Goal: Information Seeking & Learning: Check status

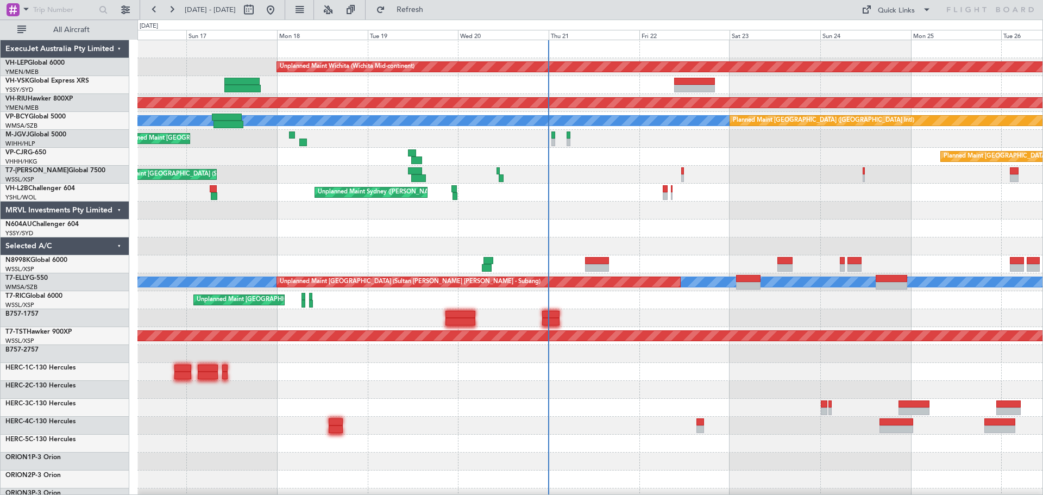
click at [465, 206] on div "Unplanned Maint Wichita (Wichita Mid-continent) Planned Maint [GEOGRAPHIC_DATA]…" at bounding box center [589, 336] width 905 height 592
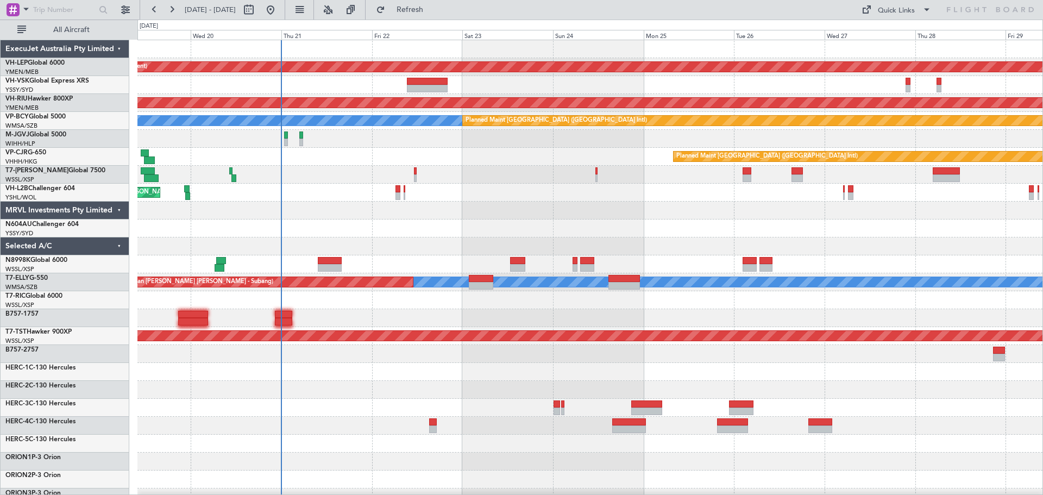
click at [646, 238] on div "Unplanned Maint Wichita (Wichita Mid-continent) Planned Maint [GEOGRAPHIC_DATA]…" at bounding box center [589, 336] width 905 height 592
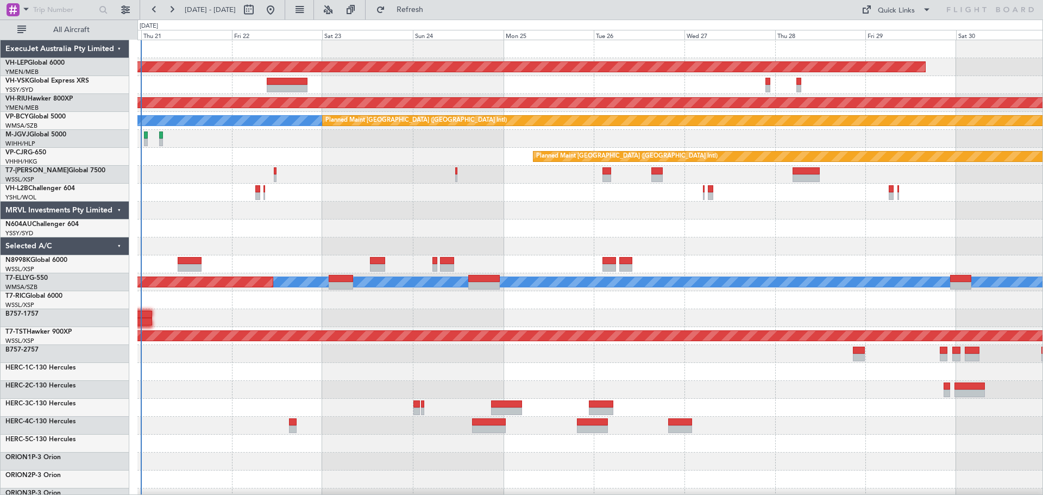
click at [523, 205] on div "Unplanned Maint Wichita (Wichita Mid-continent) Planned Maint [GEOGRAPHIC_DATA]…" at bounding box center [589, 336] width 905 height 592
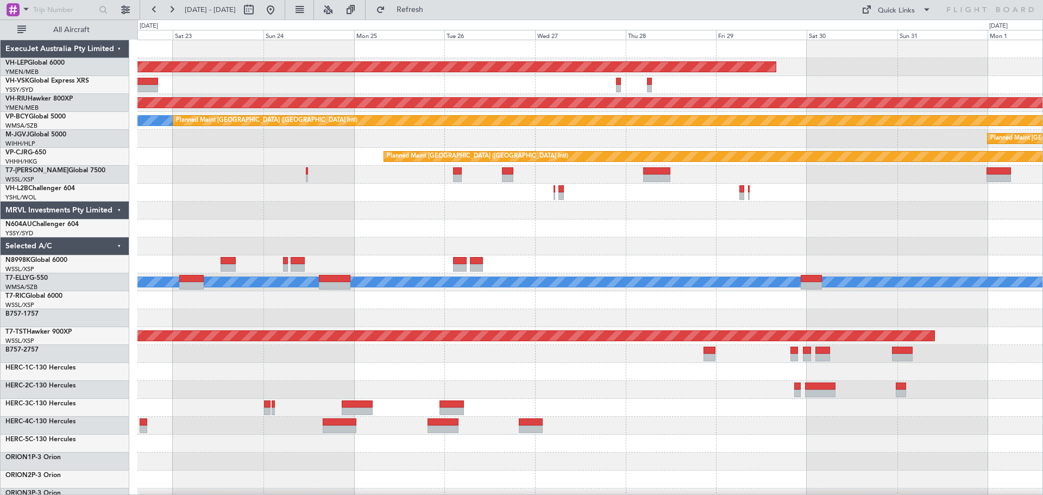
click at [449, 257] on div "Unplanned Maint Wichita (Wichita Mid-continent) Planned Maint [GEOGRAPHIC_DATA]…" at bounding box center [589, 336] width 905 height 592
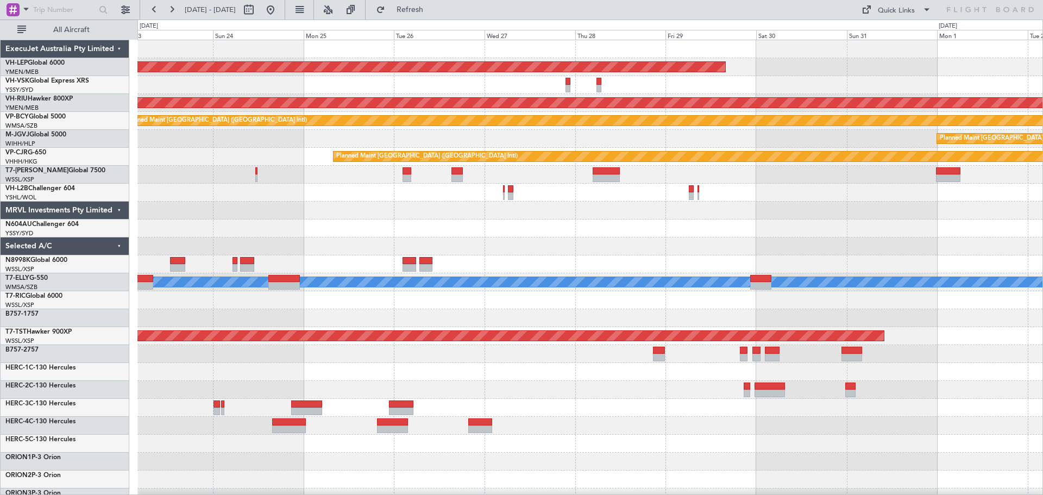
click at [356, 299] on div "Unplanned Maint Wichita (Wichita Mid-continent) Planned Maint [GEOGRAPHIC_DATA]…" at bounding box center [589, 336] width 905 height 592
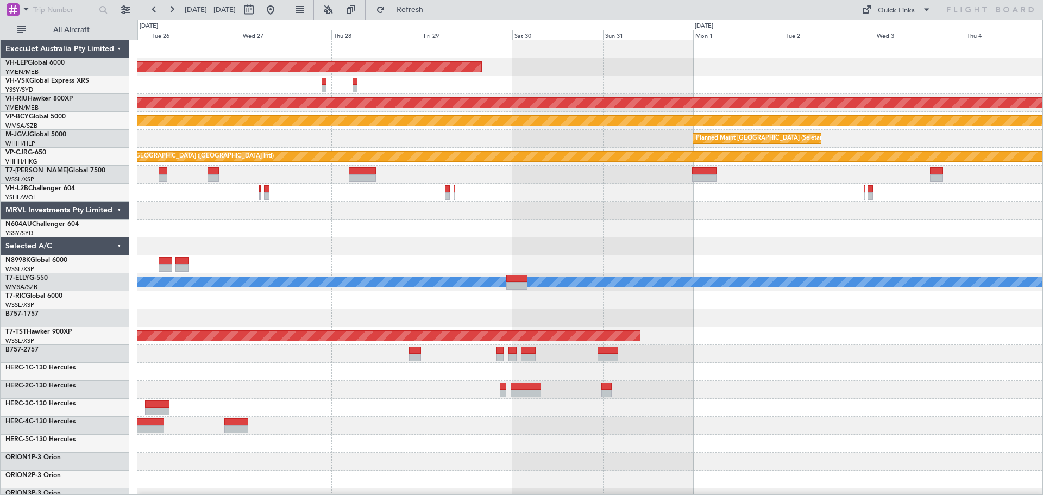
click at [360, 299] on div "Unplanned Maint Wichita (Wichita Mid-continent) Planned Maint [GEOGRAPHIC_DATA]…" at bounding box center [589, 336] width 905 height 592
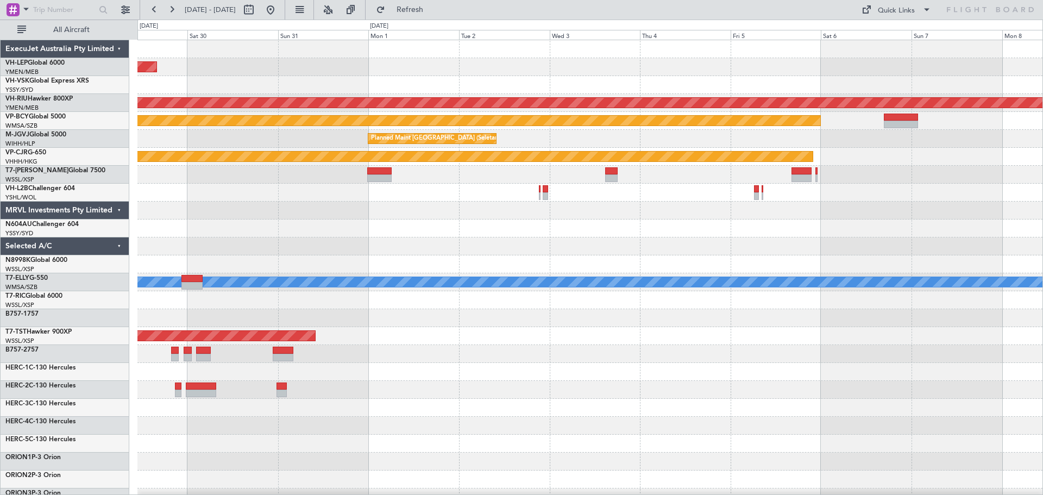
click at [331, 299] on div "Unplanned Maint Wichita (Wichita Mid-continent) Planned Maint [GEOGRAPHIC_DATA]…" at bounding box center [589, 336] width 905 height 592
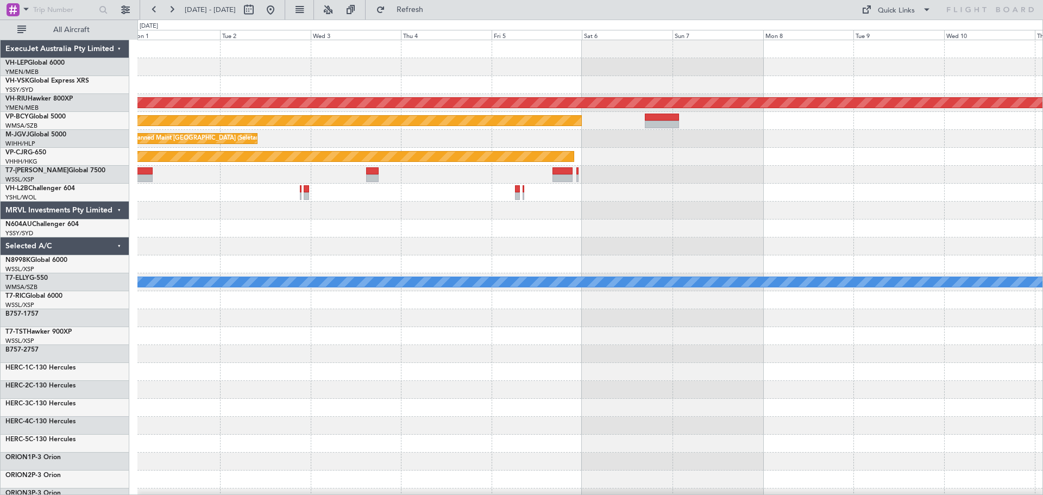
click at [273, 299] on div "Unplanned Maint Wichita (Wichita Mid-continent) Planned Maint [GEOGRAPHIC_DATA]…" at bounding box center [589, 336] width 905 height 592
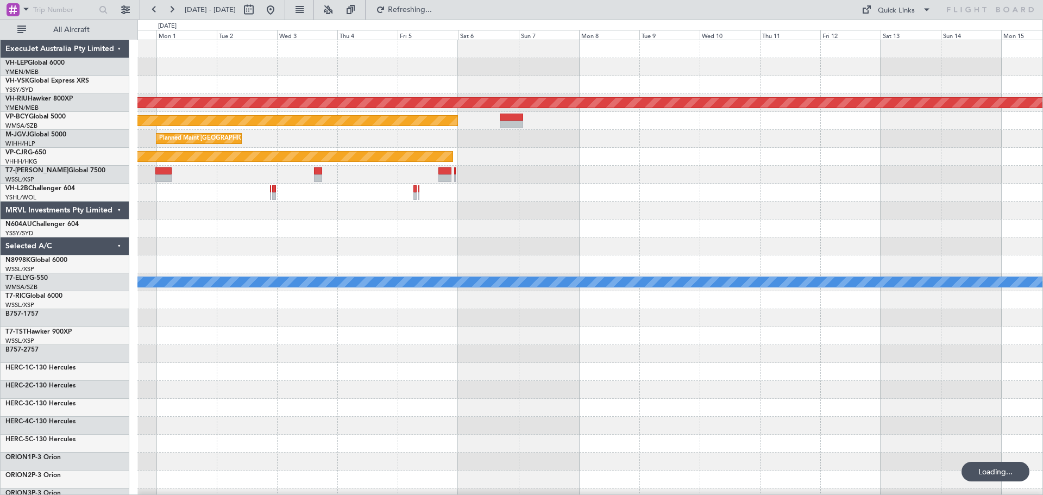
click at [329, 279] on div "Unplanned Maint Wichita (Wichita Mid-continent) Planned Maint [GEOGRAPHIC_DATA]…" at bounding box center [589, 336] width 905 height 592
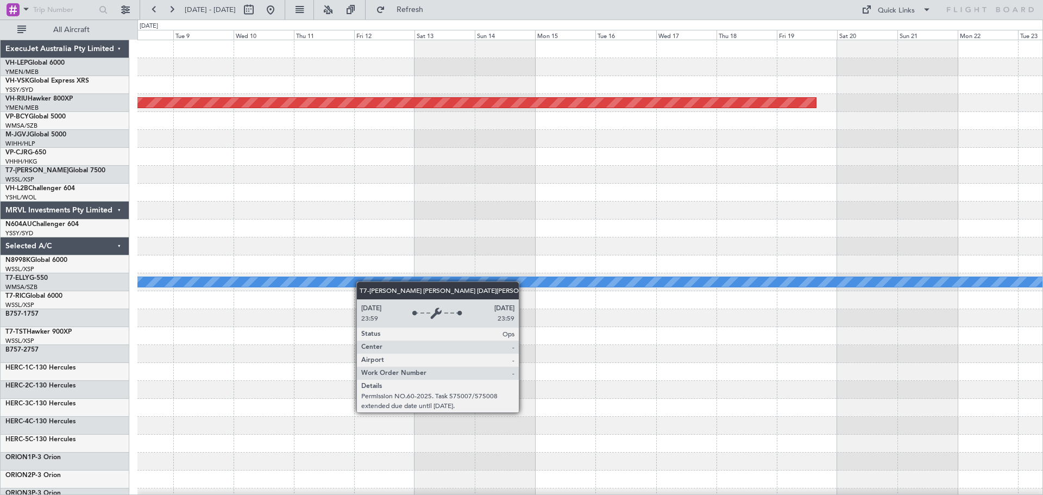
click at [332, 285] on div "Planned Maint [GEOGRAPHIC_DATA] ([GEOGRAPHIC_DATA]) Planned Maint [GEOGRAPHIC_D…" at bounding box center [589, 336] width 905 height 592
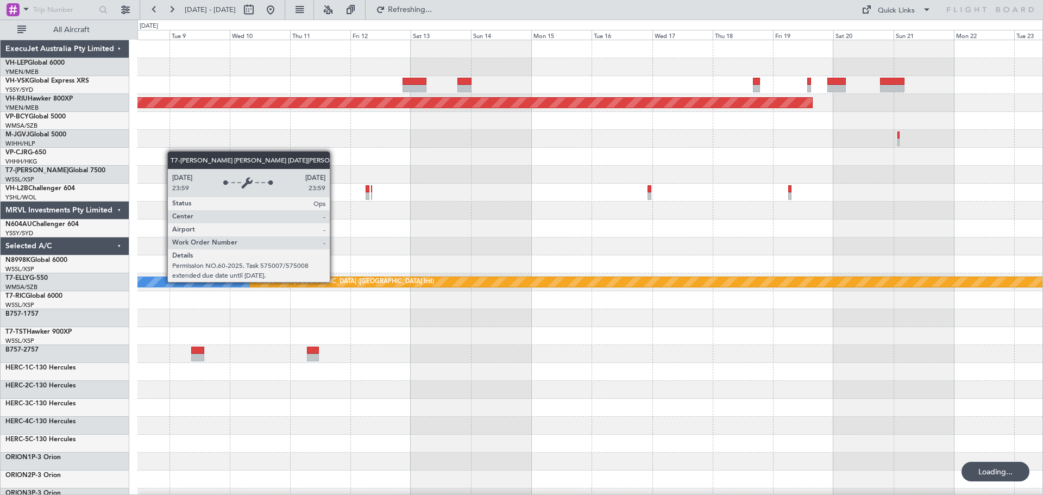
click at [588, 241] on div at bounding box center [589, 246] width 905 height 18
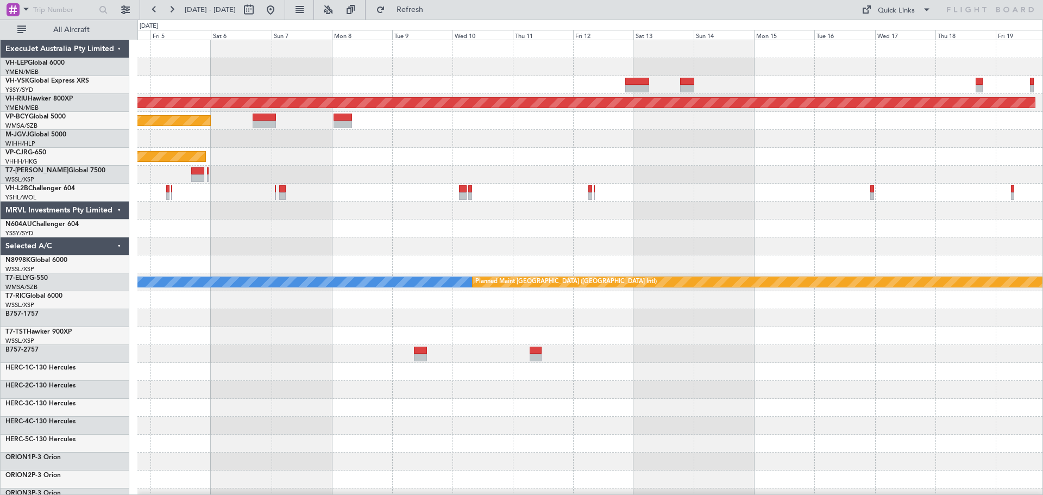
click at [448, 224] on div at bounding box center [589, 228] width 905 height 18
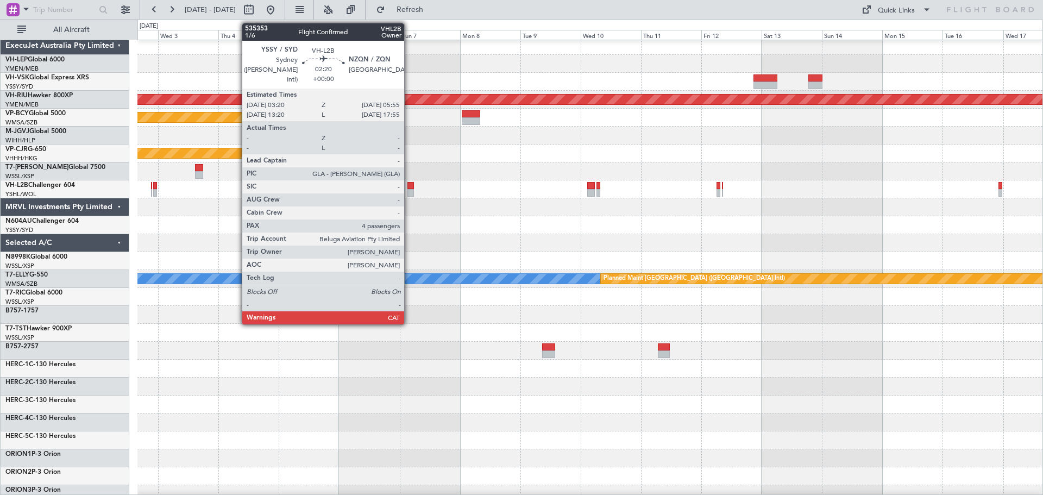
click at [409, 192] on div at bounding box center [410, 193] width 7 height 8
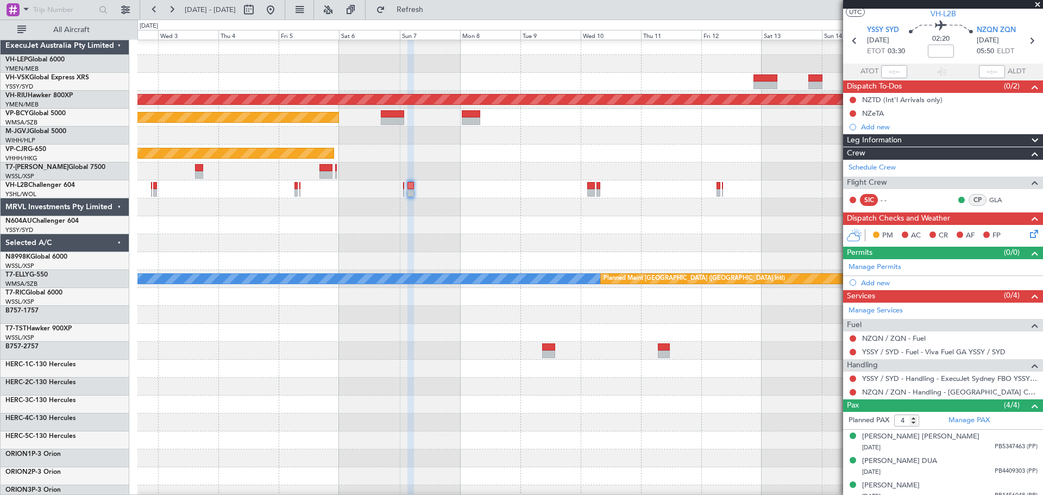
scroll to position [58, 0]
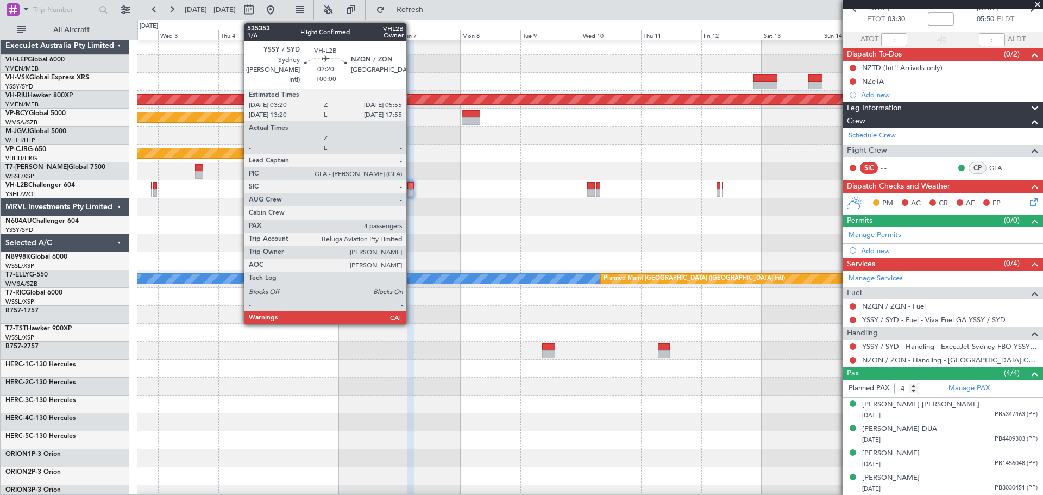
click at [411, 191] on div at bounding box center [410, 193] width 7 height 8
click at [412, 191] on div at bounding box center [410, 193] width 7 height 8
